Goal: Task Accomplishment & Management: Use online tool/utility

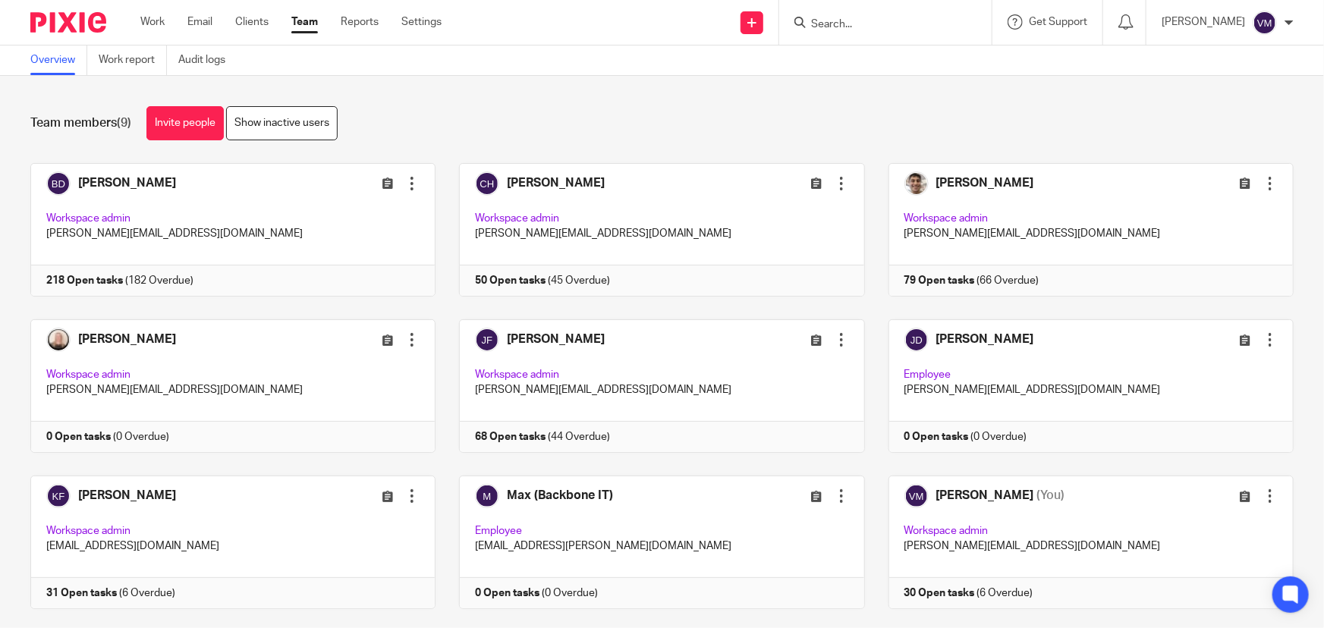
click at [300, 18] on link "Team" at bounding box center [304, 21] width 27 height 15
click at [882, 33] on div at bounding box center [885, 22] width 212 height 45
click at [882, 25] on input "Search" at bounding box center [877, 25] width 137 height 14
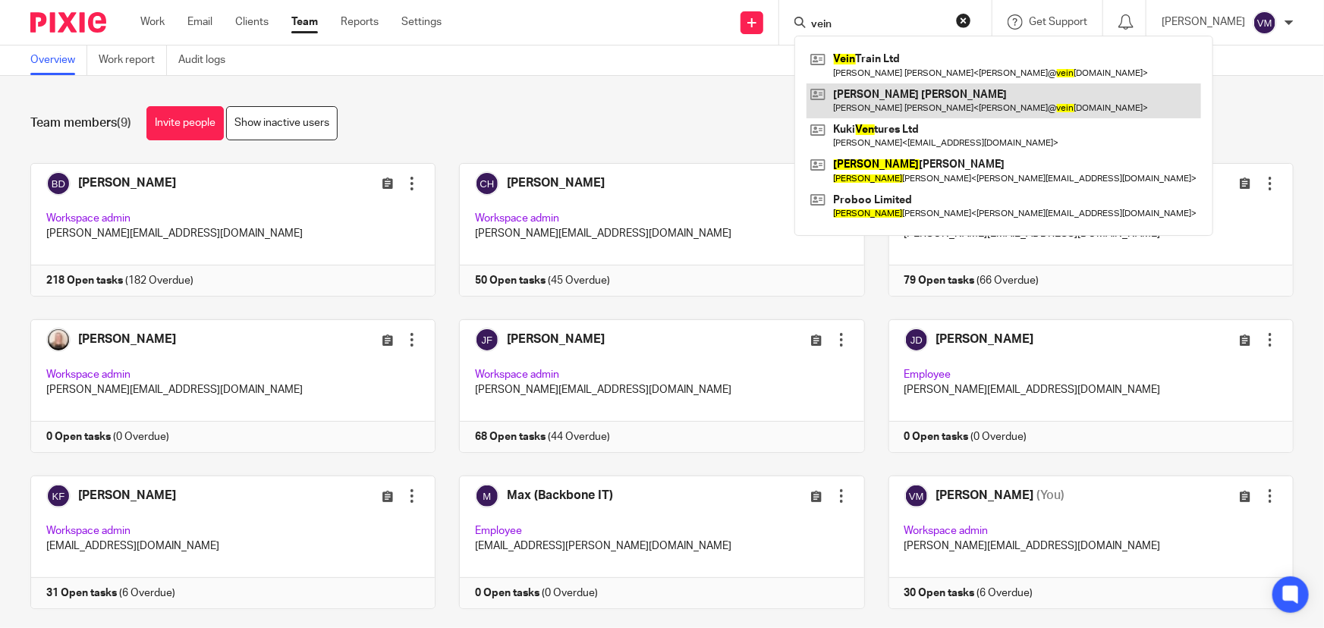
type input "vein"
click at [900, 83] on link at bounding box center [1003, 100] width 394 height 35
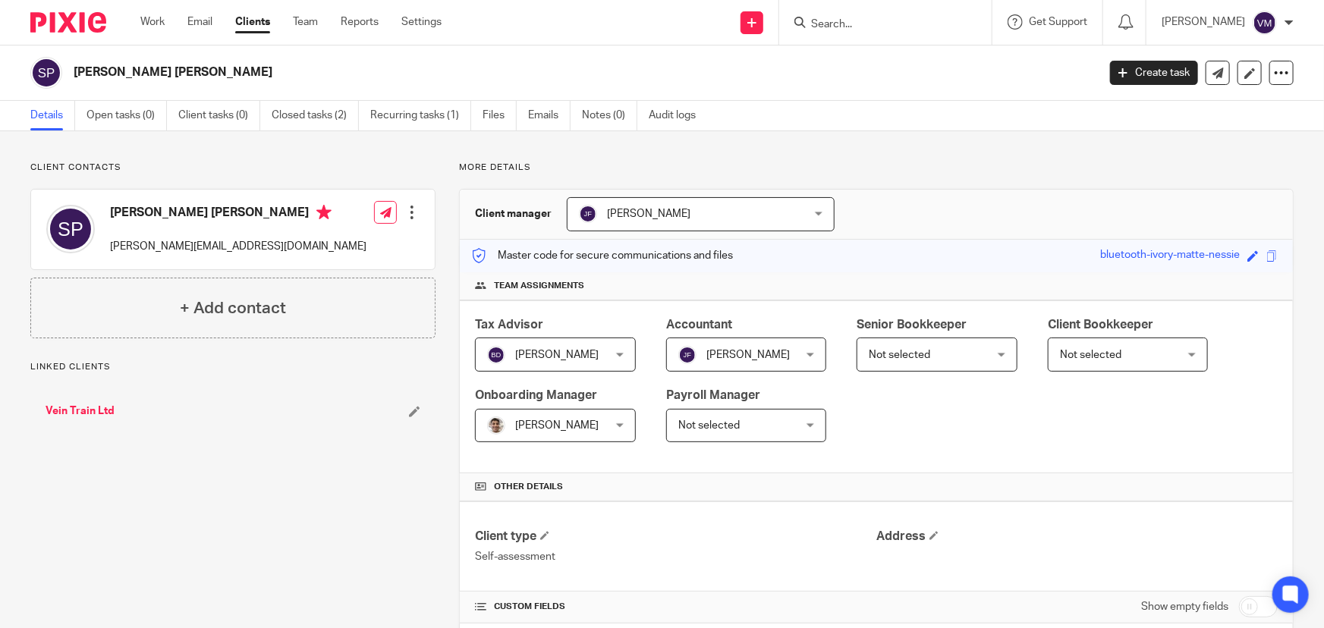
click at [864, 15] on form at bounding box center [890, 22] width 162 height 19
click at [859, 25] on input "Search" at bounding box center [877, 25] width 137 height 14
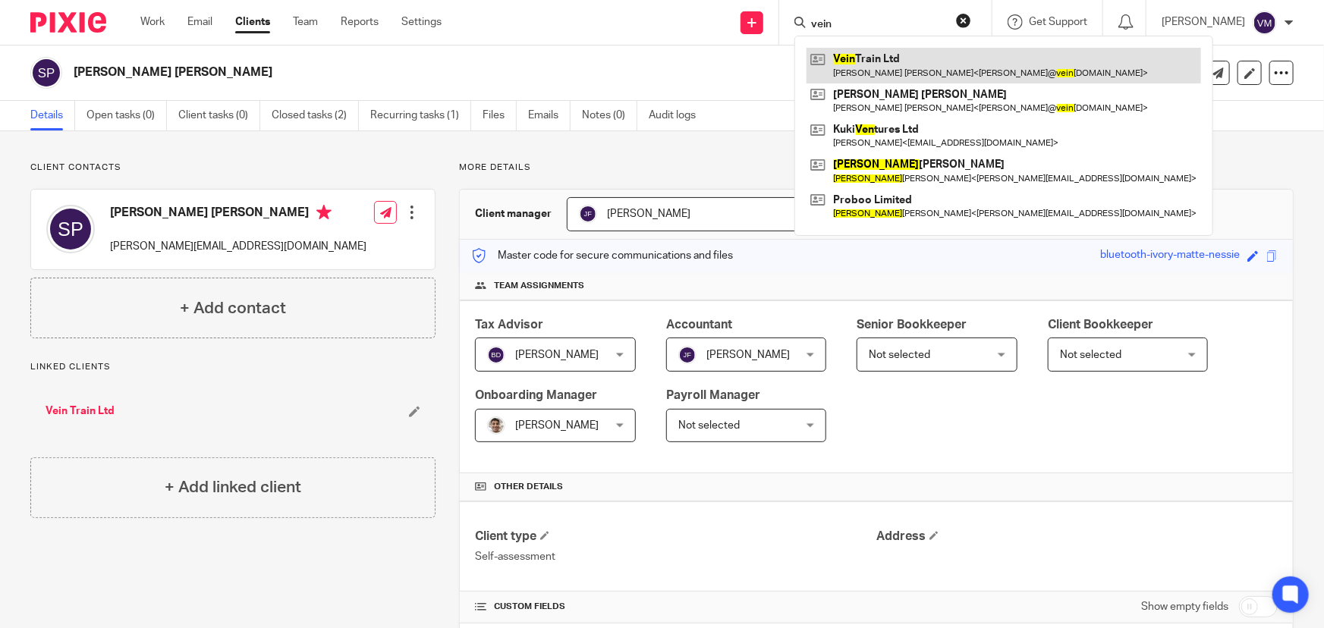
type input "vein"
click at [910, 68] on link at bounding box center [1003, 65] width 394 height 35
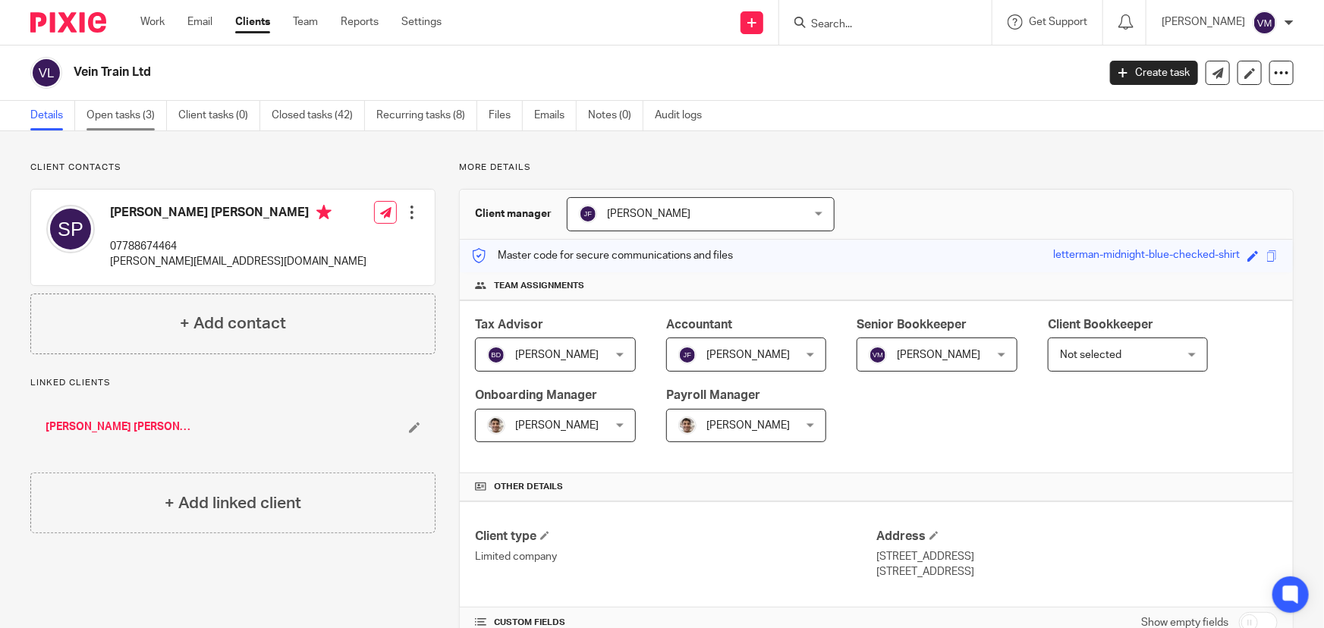
click at [114, 117] on link "Open tasks (3)" at bounding box center [126, 116] width 80 height 30
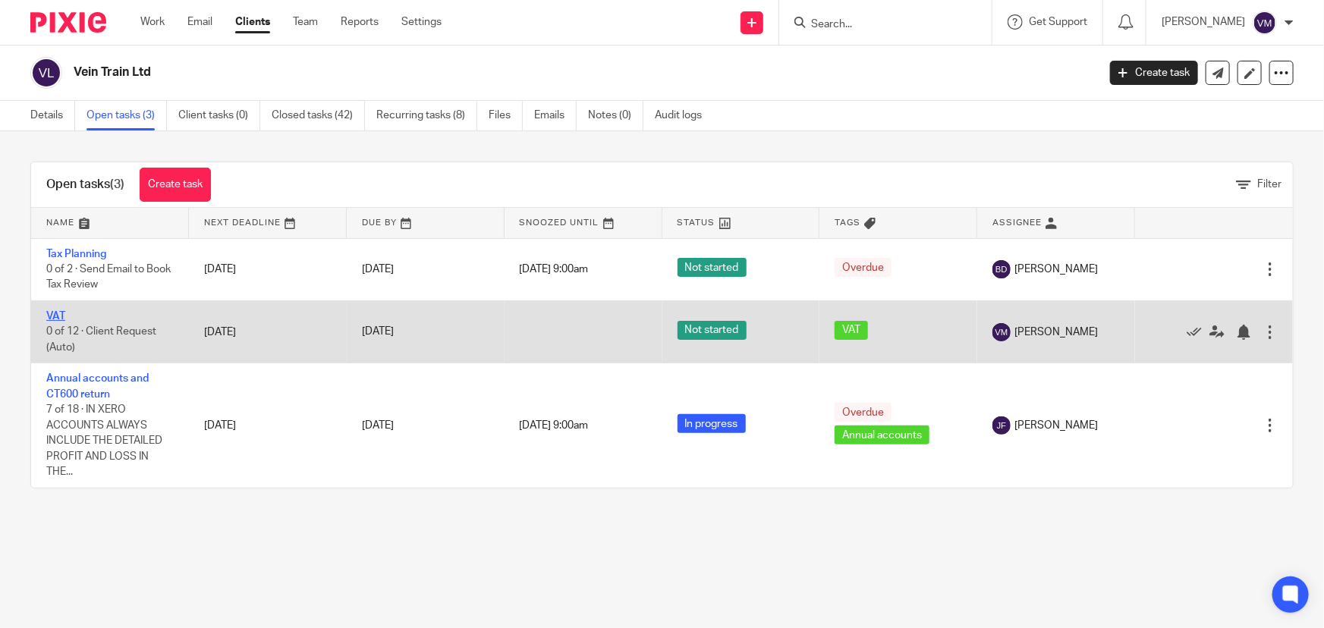
click at [54, 311] on link "VAT" at bounding box center [55, 316] width 19 height 11
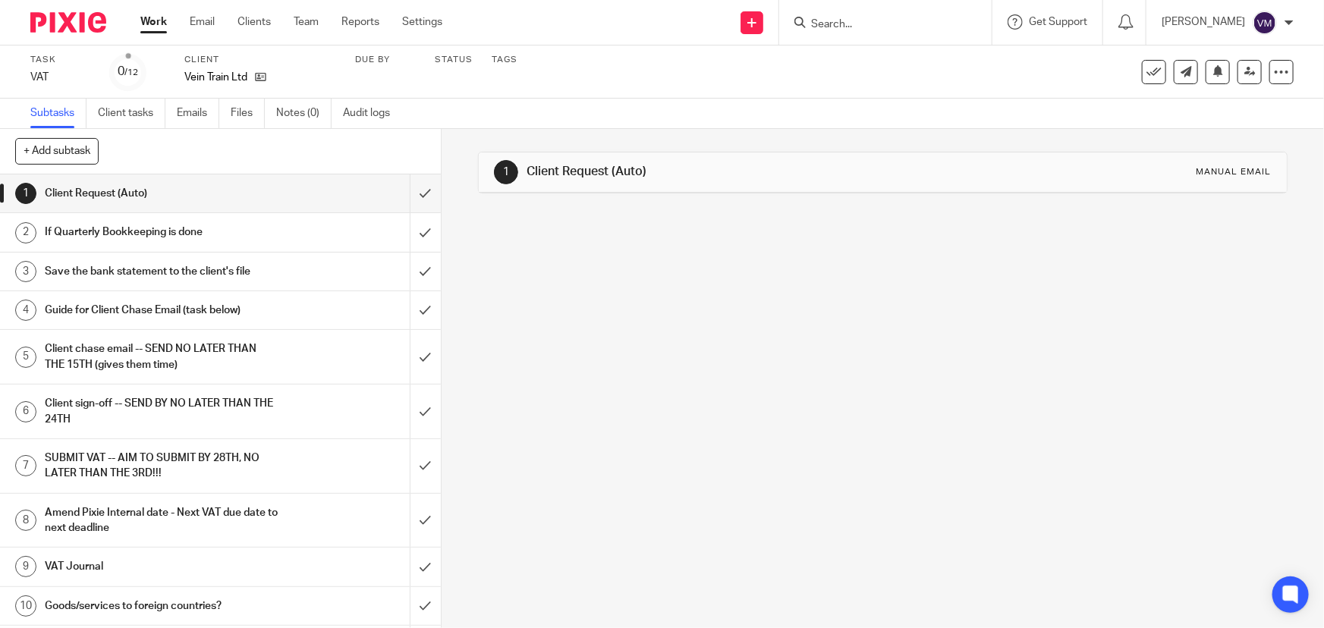
click at [148, 187] on h1 "Client Request (Auto)" at bounding box center [161, 193] width 233 height 23
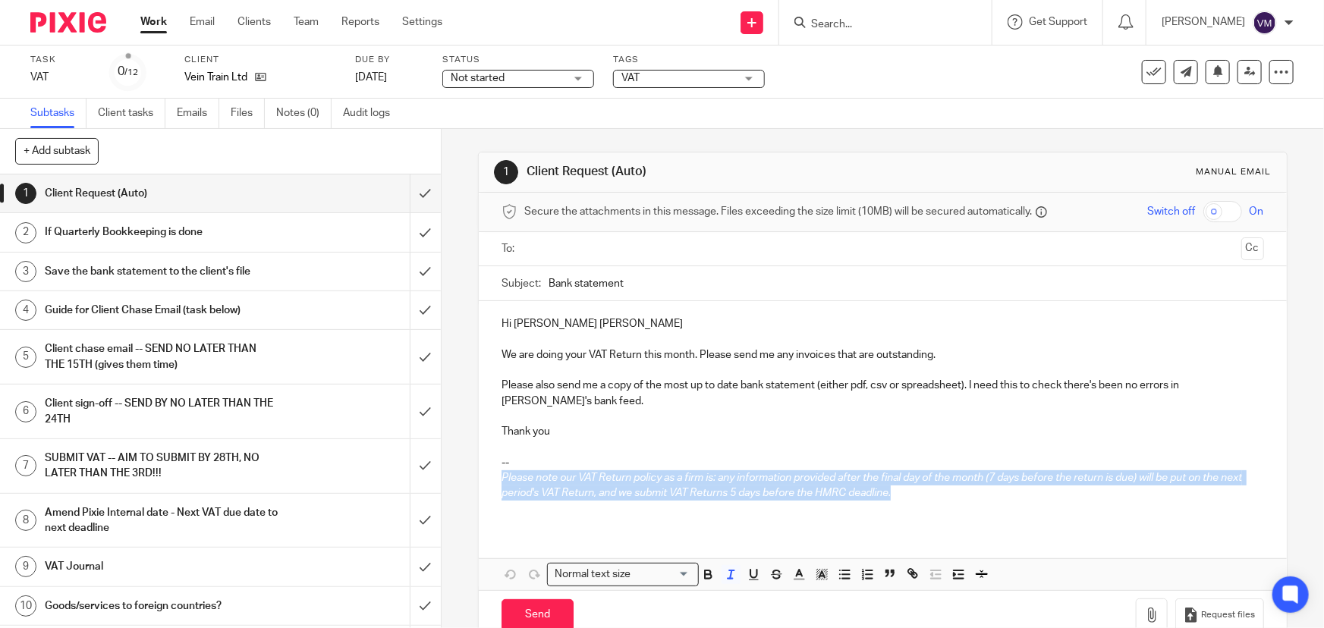
drag, startPoint x: 495, startPoint y: 472, endPoint x: 894, endPoint y: 493, distance: 399.6
click at [895, 493] on div "Hi Sarah Anne We are doing your VAT Return this month. Please send me any invoi…" at bounding box center [882, 414] width 807 height 226
drag, startPoint x: 489, startPoint y: 455, endPoint x: 933, endPoint y: 503, distance: 446.4
click at [933, 503] on div "Hi Sarah Anne We are doing your VAT Return this month. Please send me any invoi…" at bounding box center [882, 414] width 807 height 226
copy div "-- Please note our VAT Return policy as a firm is: any information provided aft…"
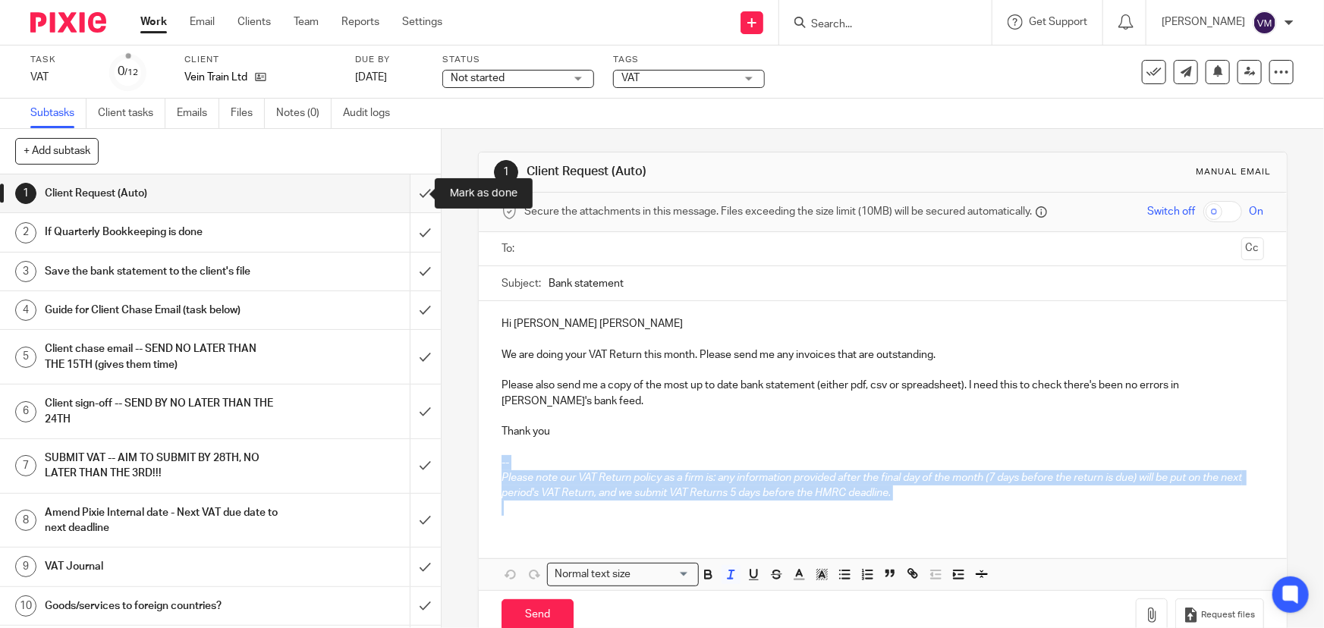
click at [416, 189] on input "submit" at bounding box center [220, 193] width 441 height 38
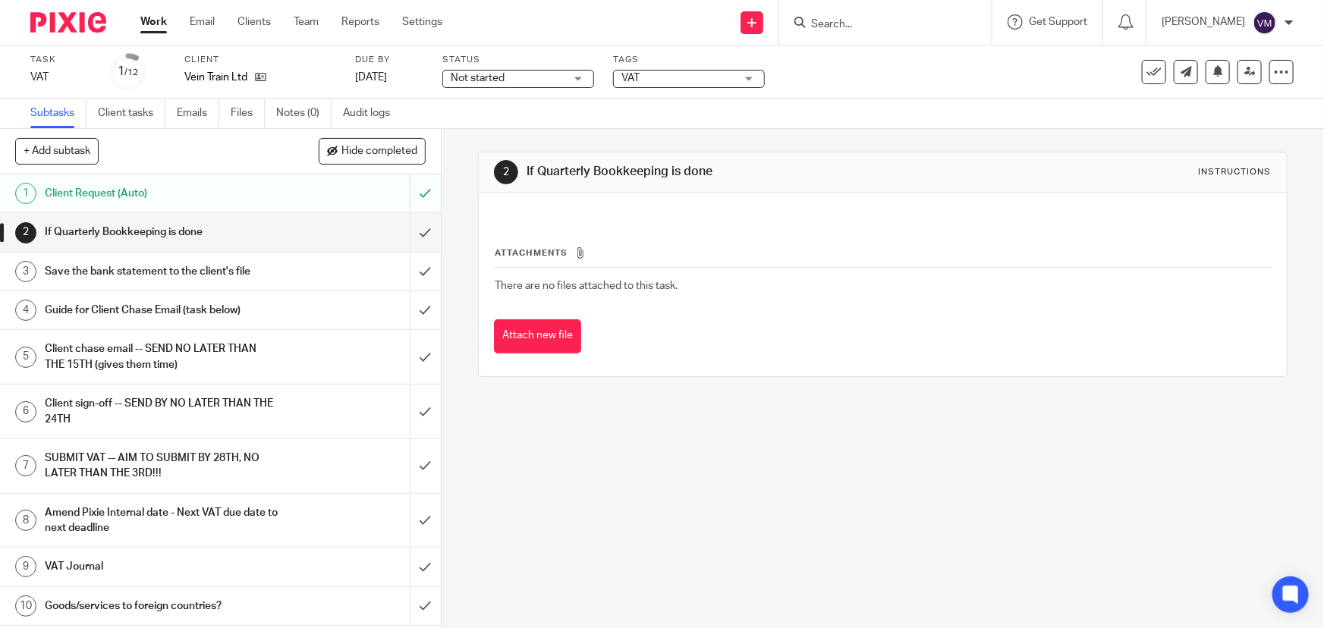
click at [526, 75] on span "Not started" at bounding box center [508, 79] width 114 height 16
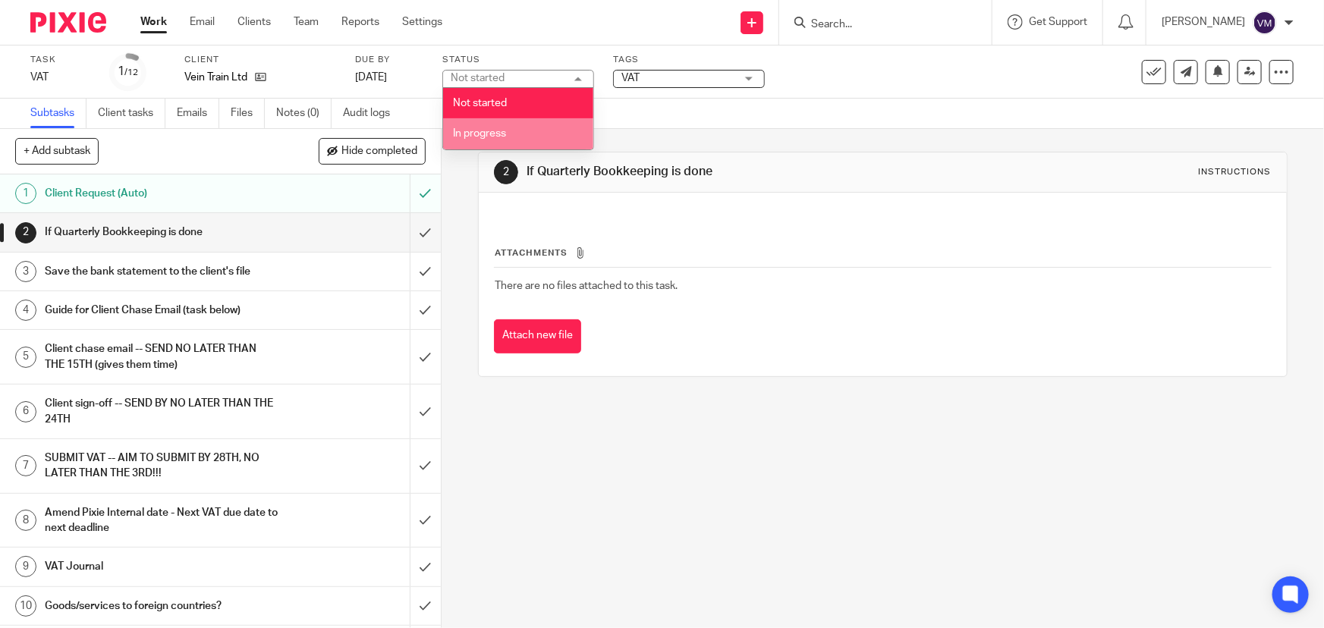
click at [511, 132] on li "In progress" at bounding box center [518, 133] width 150 height 31
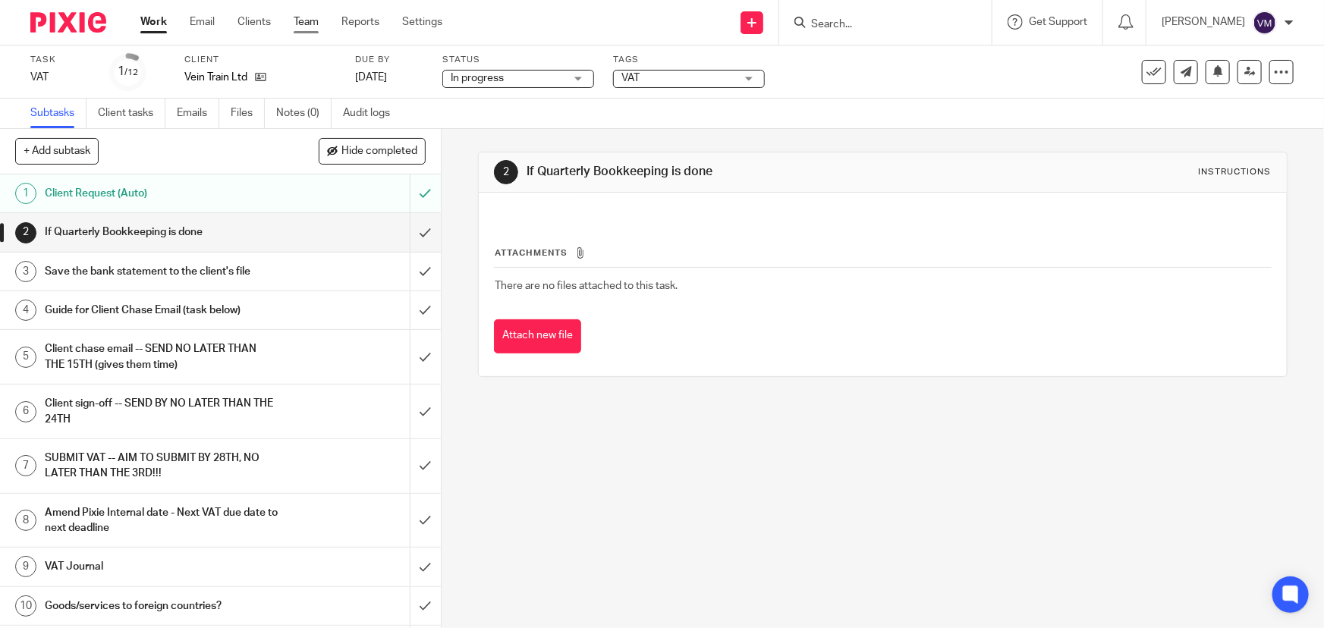
click at [297, 19] on link "Team" at bounding box center [306, 21] width 25 height 15
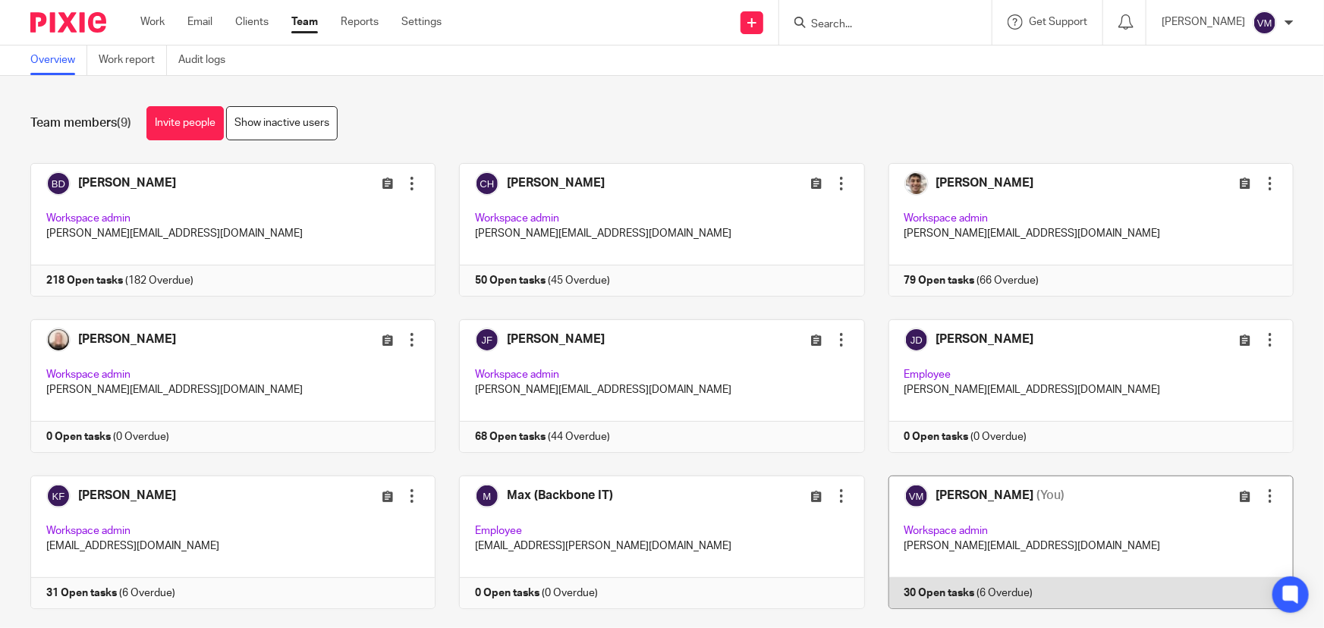
click at [1069, 589] on link at bounding box center [1079, 543] width 429 height 134
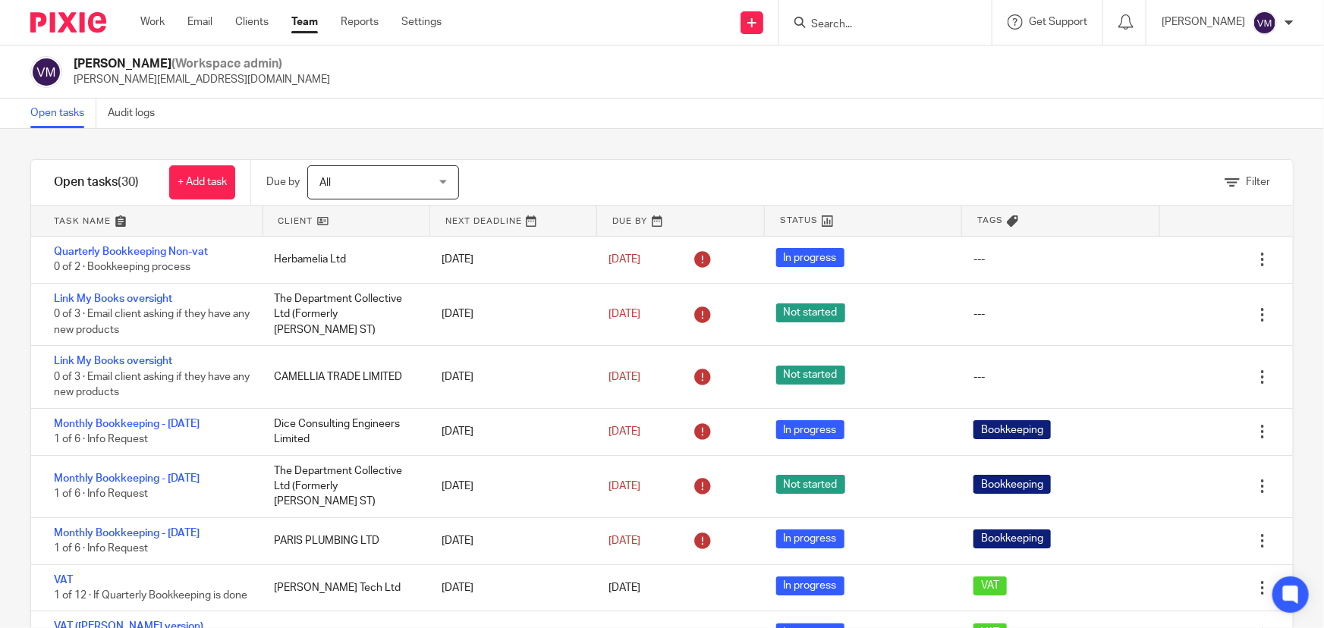
click at [299, 16] on link "Team" at bounding box center [304, 21] width 27 height 15
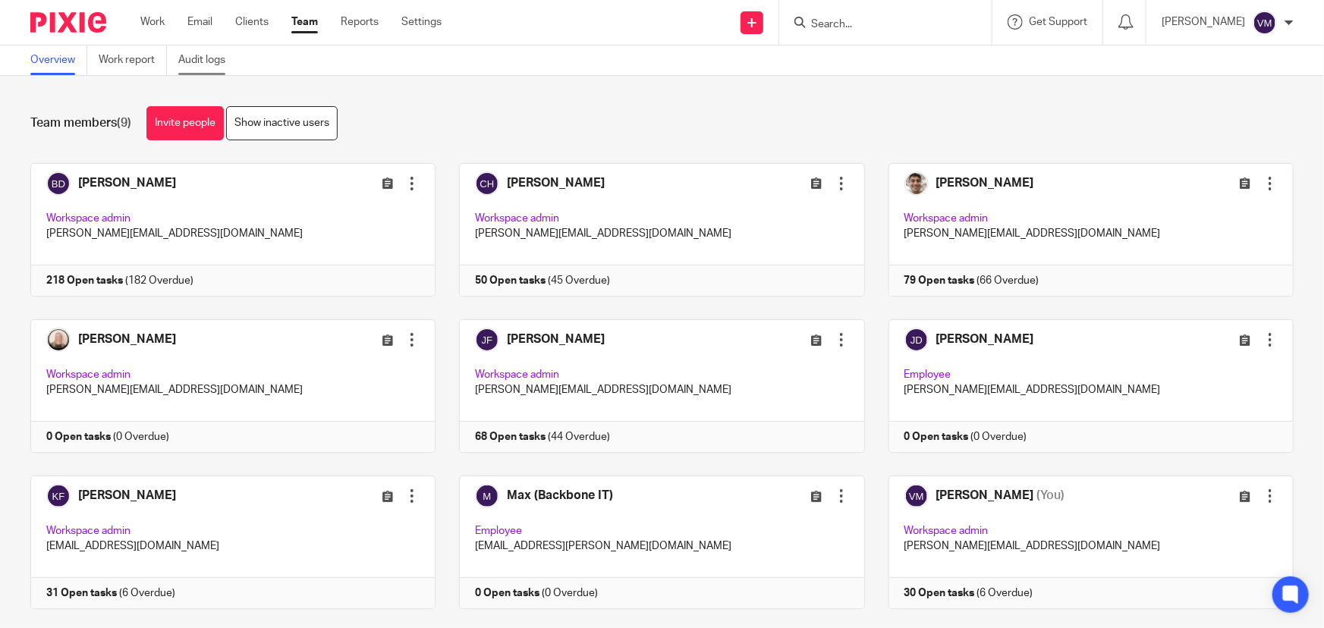
click at [228, 58] on link "Audit logs" at bounding box center [207, 61] width 58 height 30
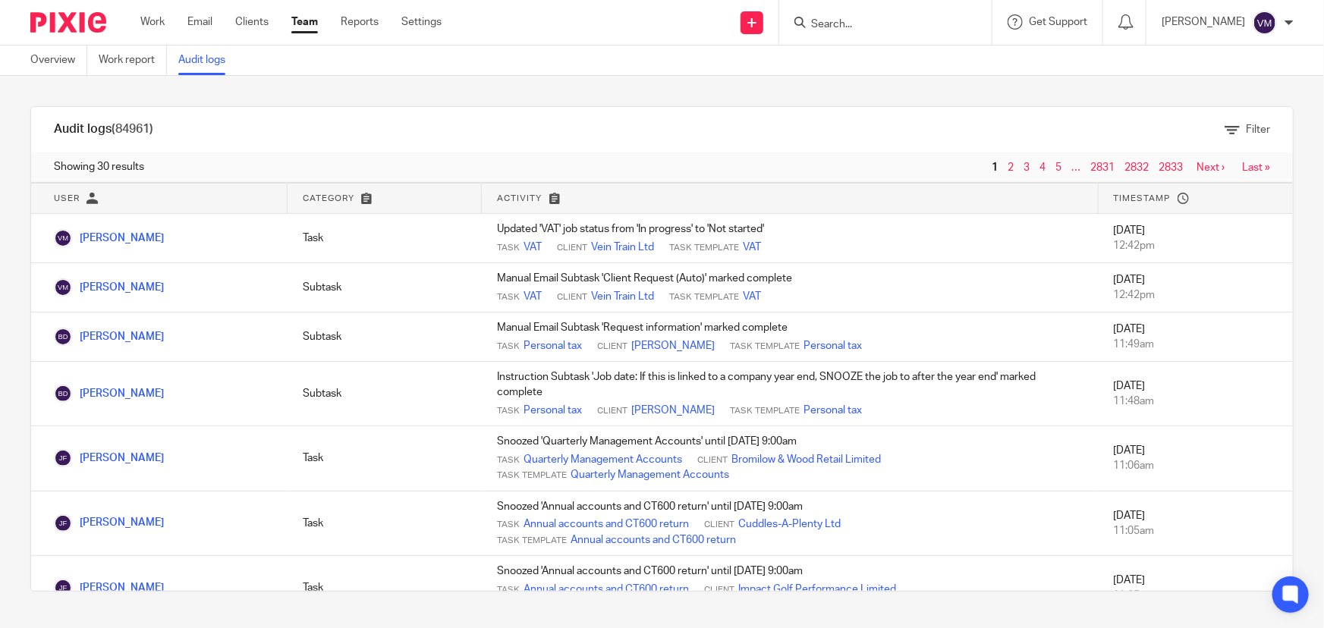
click at [298, 23] on link "Team" at bounding box center [304, 21] width 27 height 15
